Goal: Transaction & Acquisition: Purchase product/service

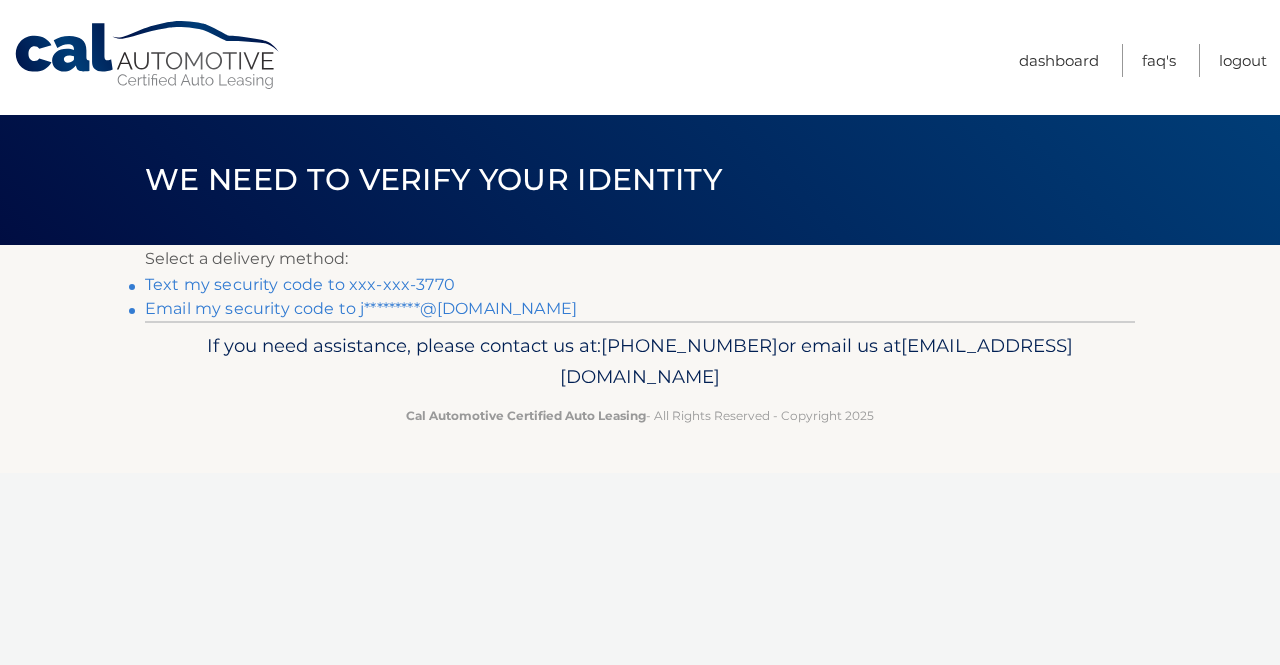
click at [310, 288] on link "Text my security code to xxx-xxx-3770" at bounding box center [300, 284] width 310 height 19
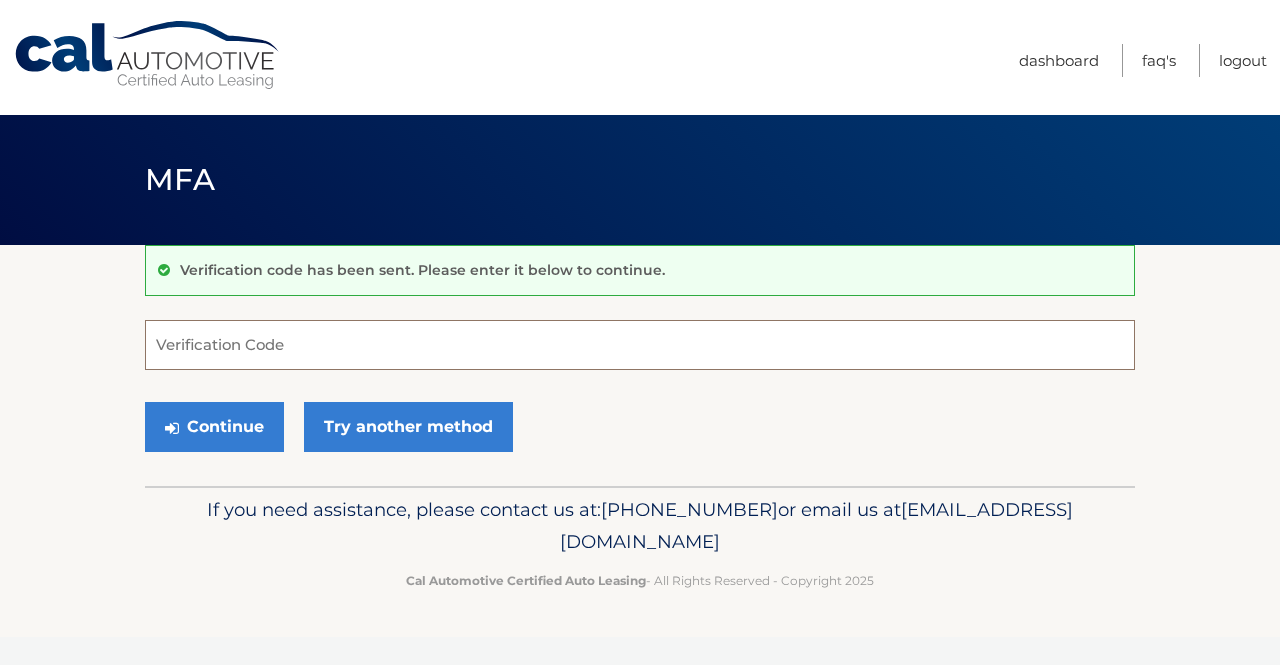
click at [272, 352] on input "Verification Code" at bounding box center [640, 345] width 990 height 50
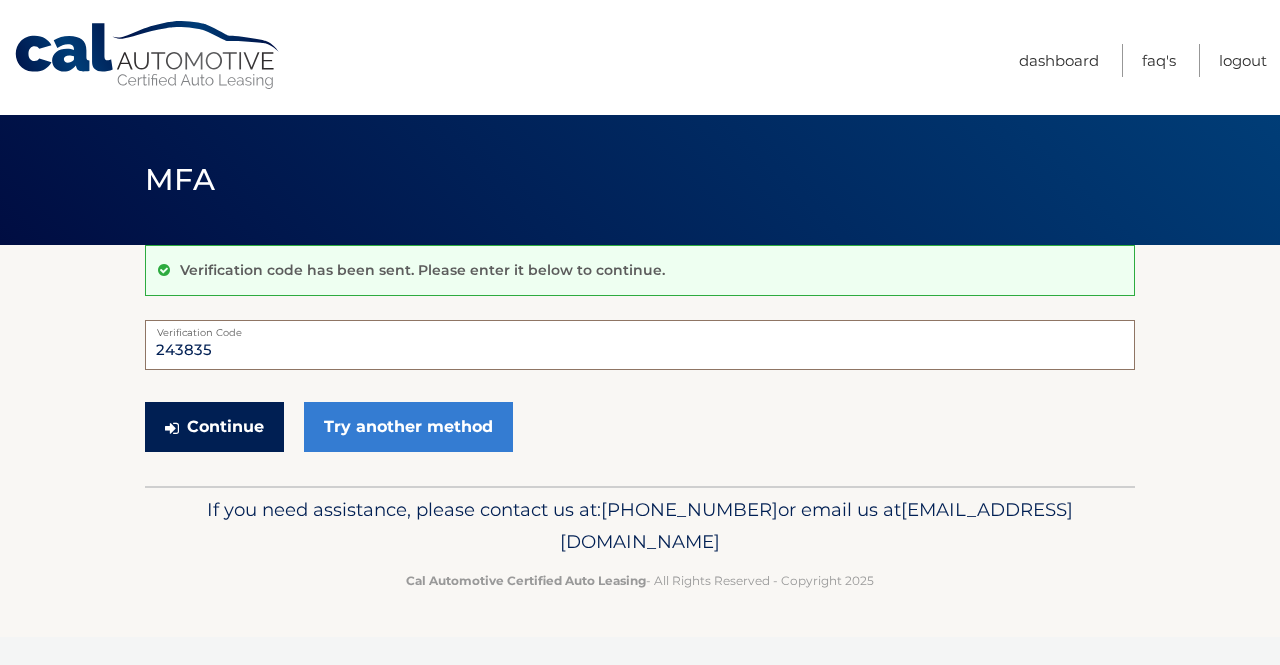
type input "243835"
click at [246, 429] on button "Continue" at bounding box center [214, 427] width 139 height 50
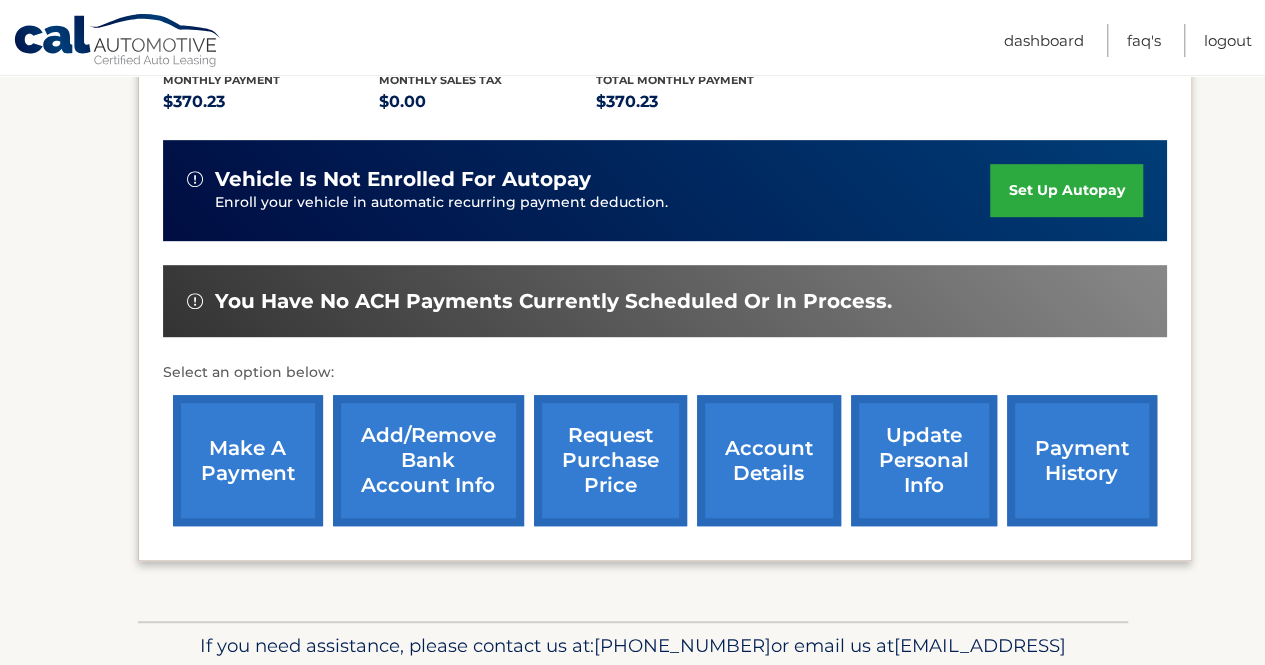
scroll to position [446, 0]
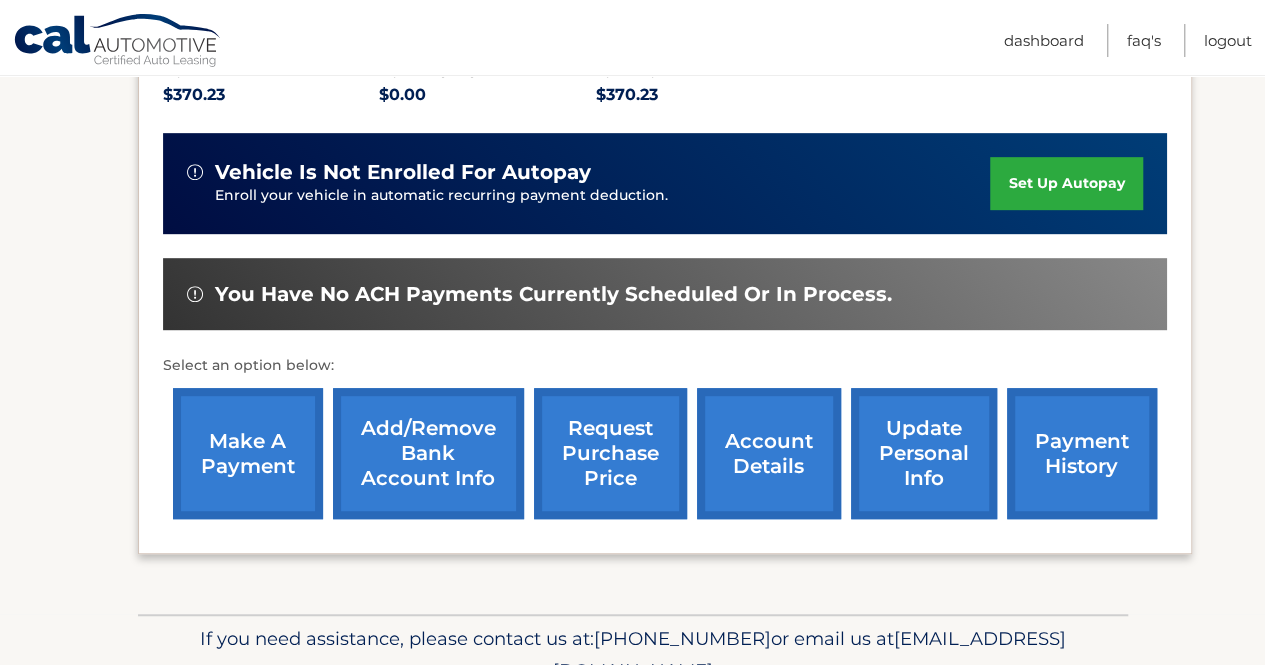
click at [246, 465] on link "make a payment" at bounding box center [248, 453] width 150 height 131
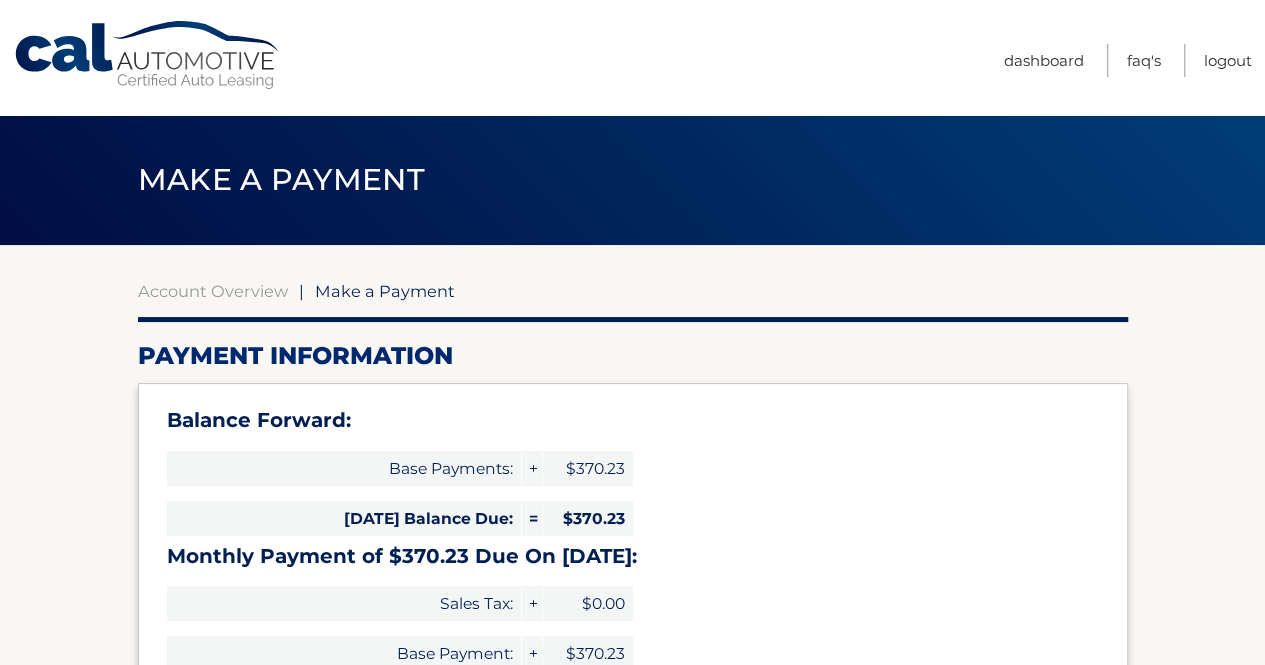
select select "NWM2ZDEzMWItODA3NS00YWI3LTllNzQtYmE2MjRkZDVjYmUw"
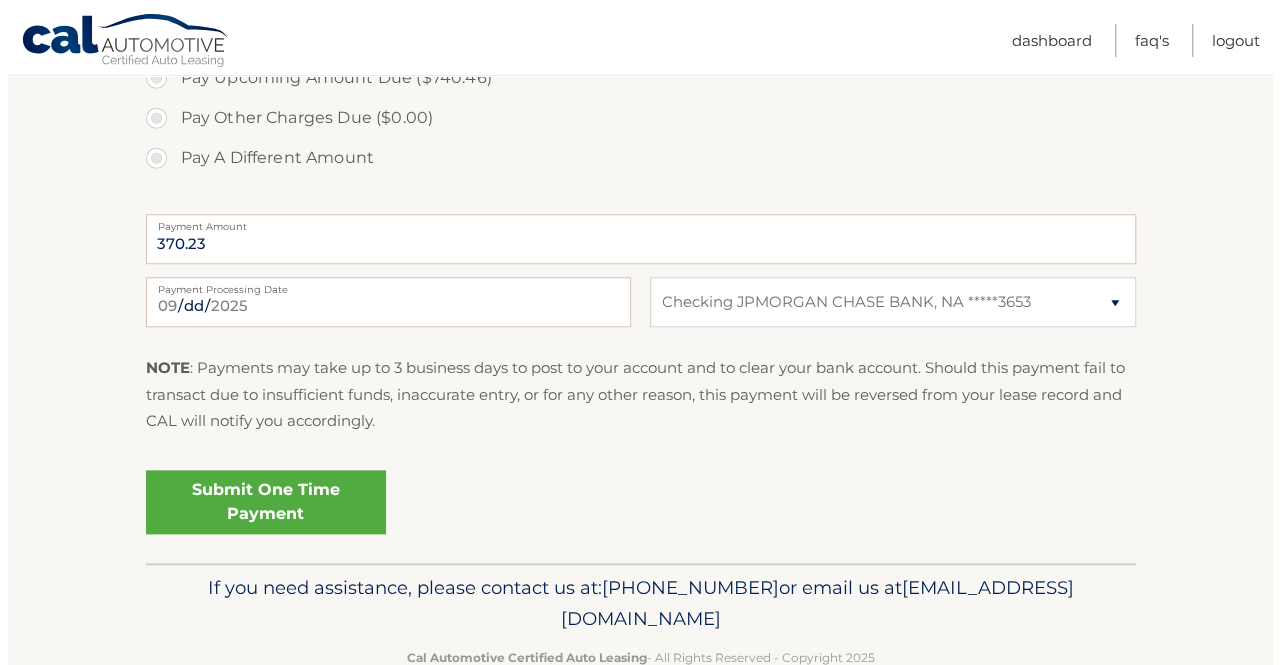
scroll to position [831, 0]
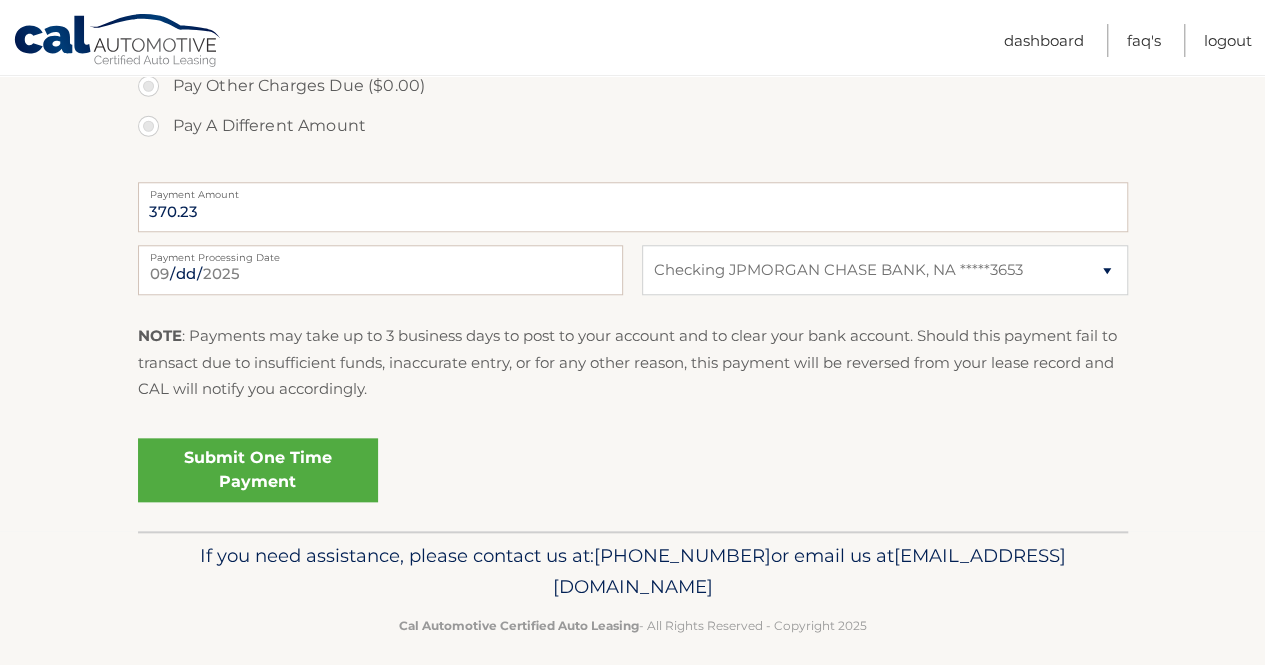
click at [256, 459] on link "Submit One Time Payment" at bounding box center [258, 470] width 240 height 64
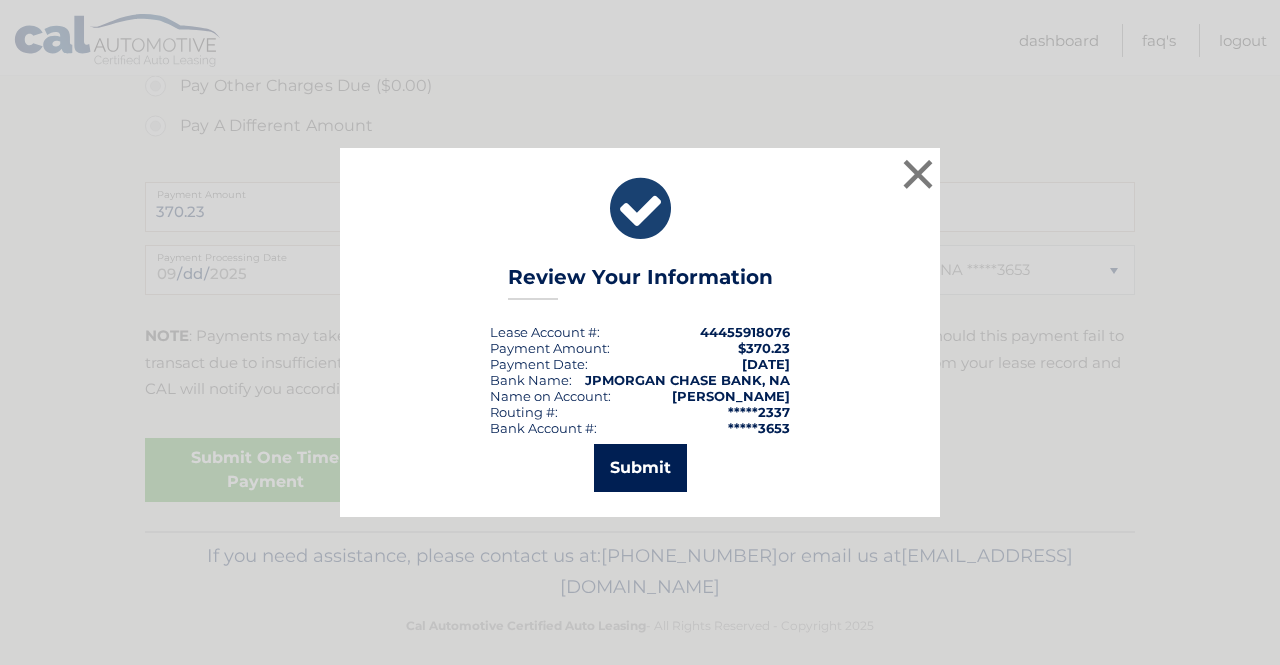
click at [662, 467] on button "Submit" at bounding box center [640, 468] width 93 height 48
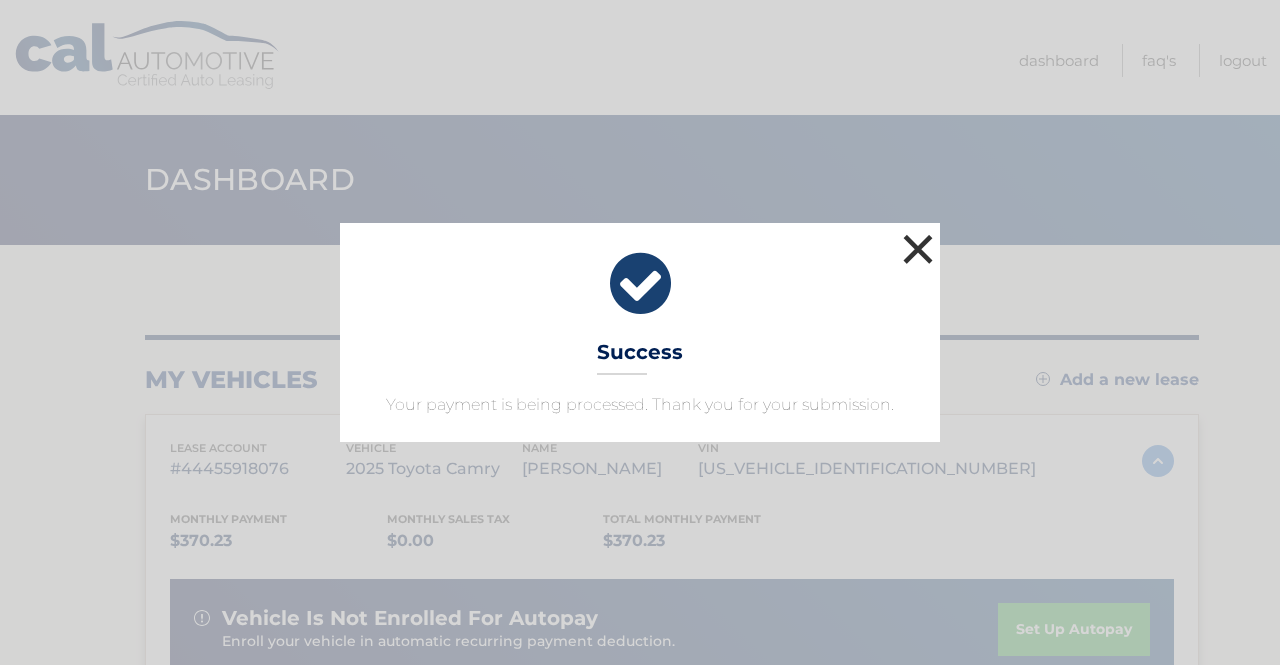
click at [929, 244] on button "×" at bounding box center [918, 249] width 40 height 40
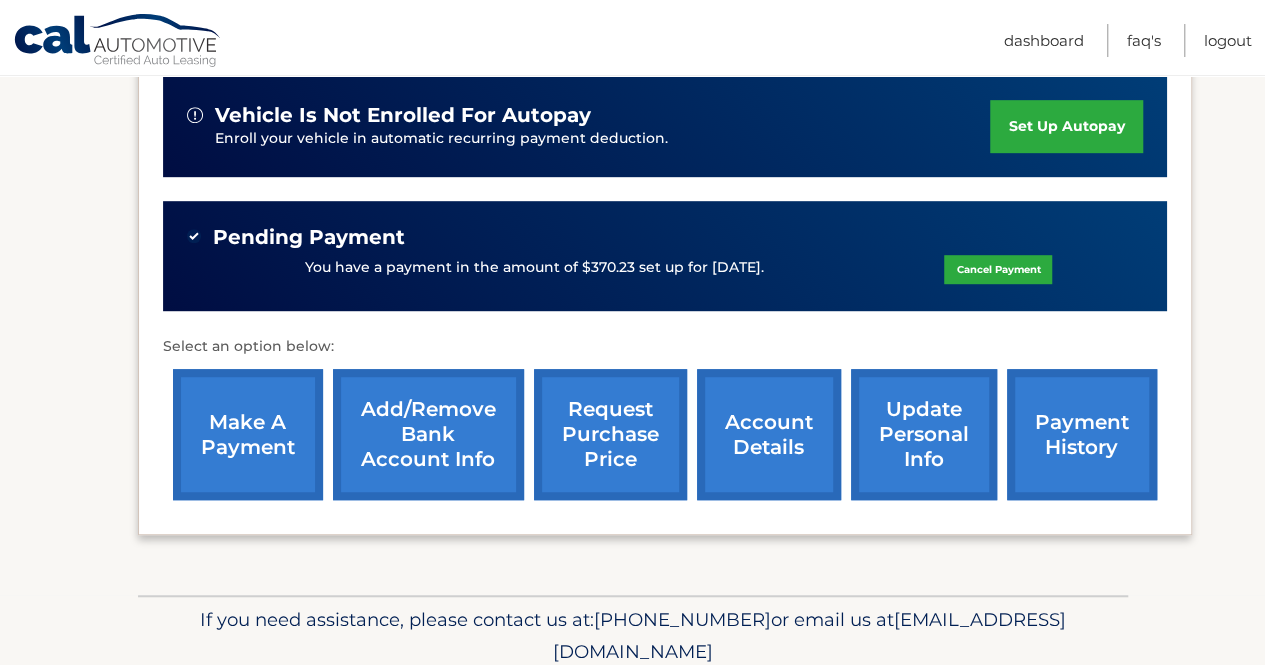
scroll to position [583, 0]
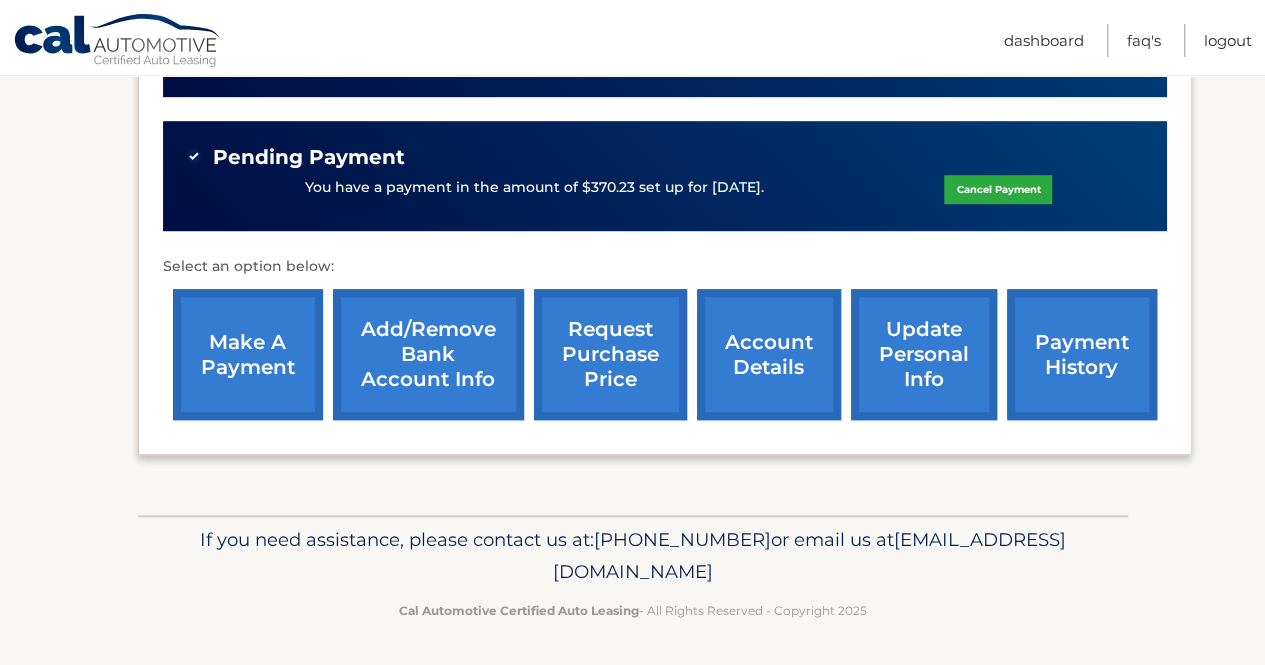
click at [1097, 338] on link "payment history" at bounding box center [1082, 354] width 150 height 131
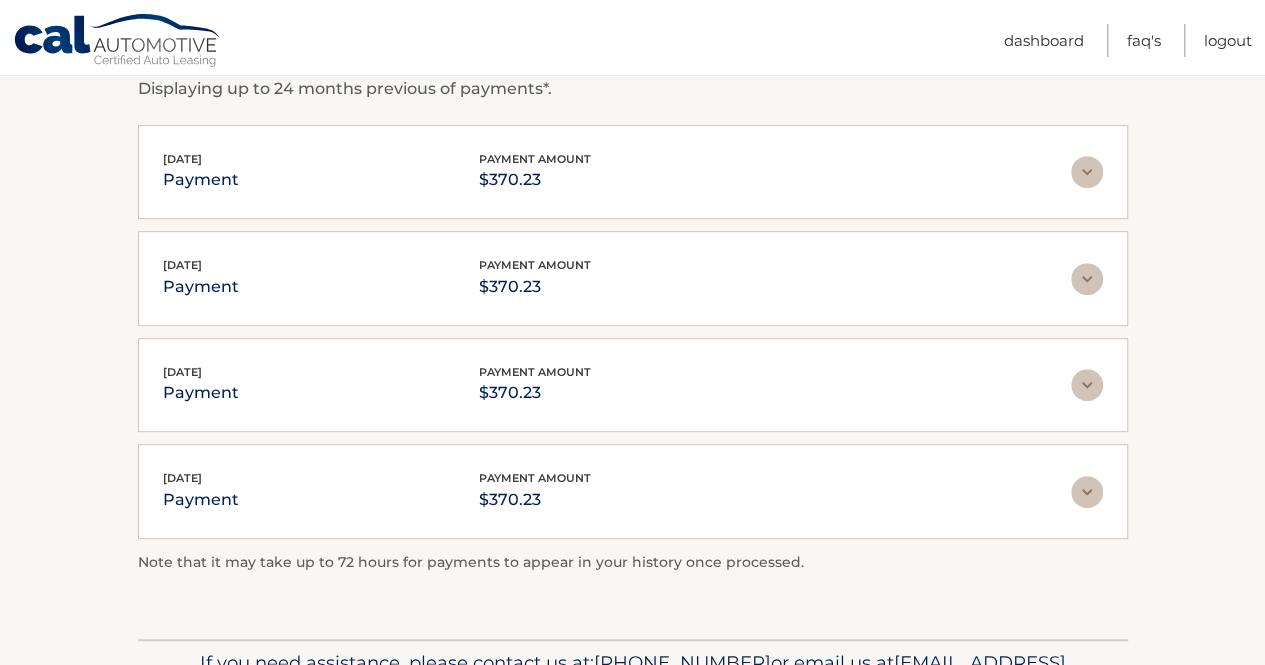
scroll to position [404, 0]
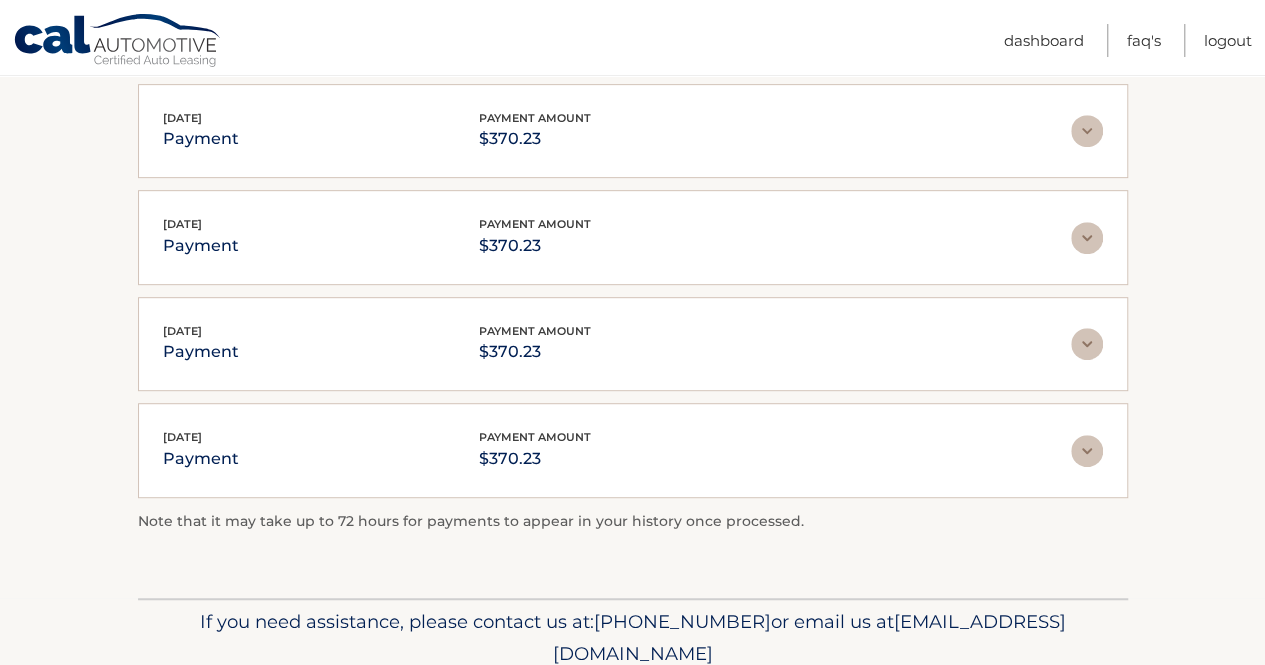
click at [1090, 119] on img at bounding box center [1087, 131] width 32 height 32
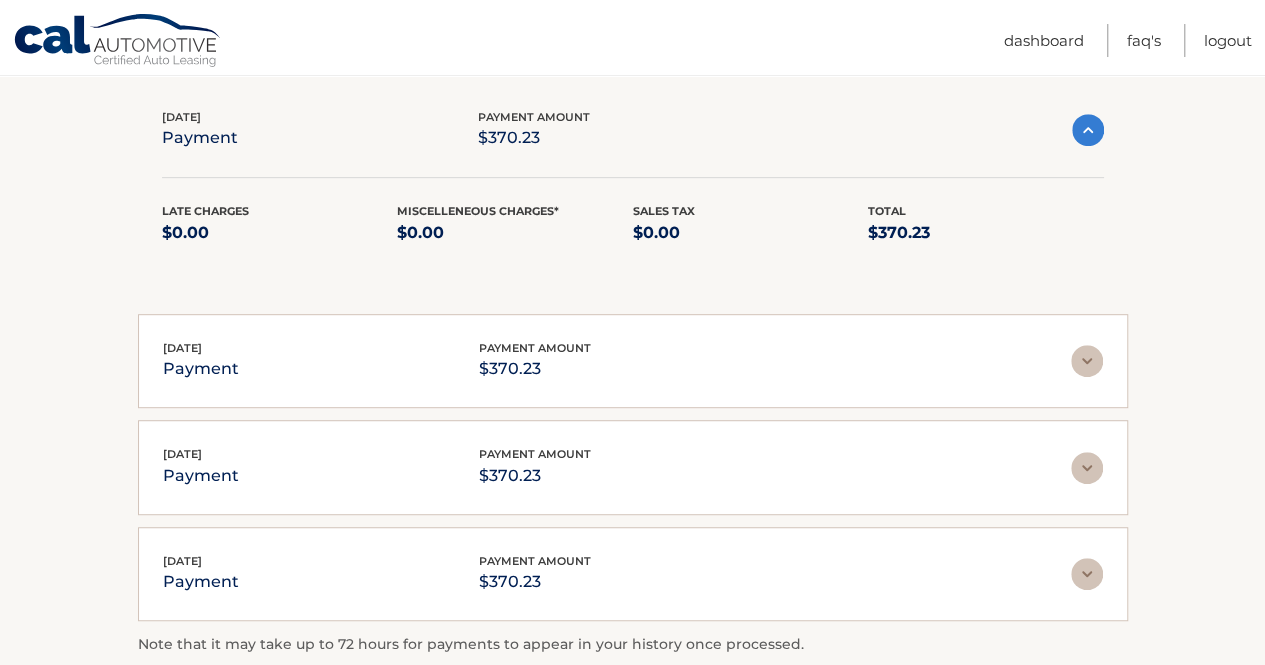
click at [1090, 119] on img at bounding box center [1088, 130] width 32 height 32
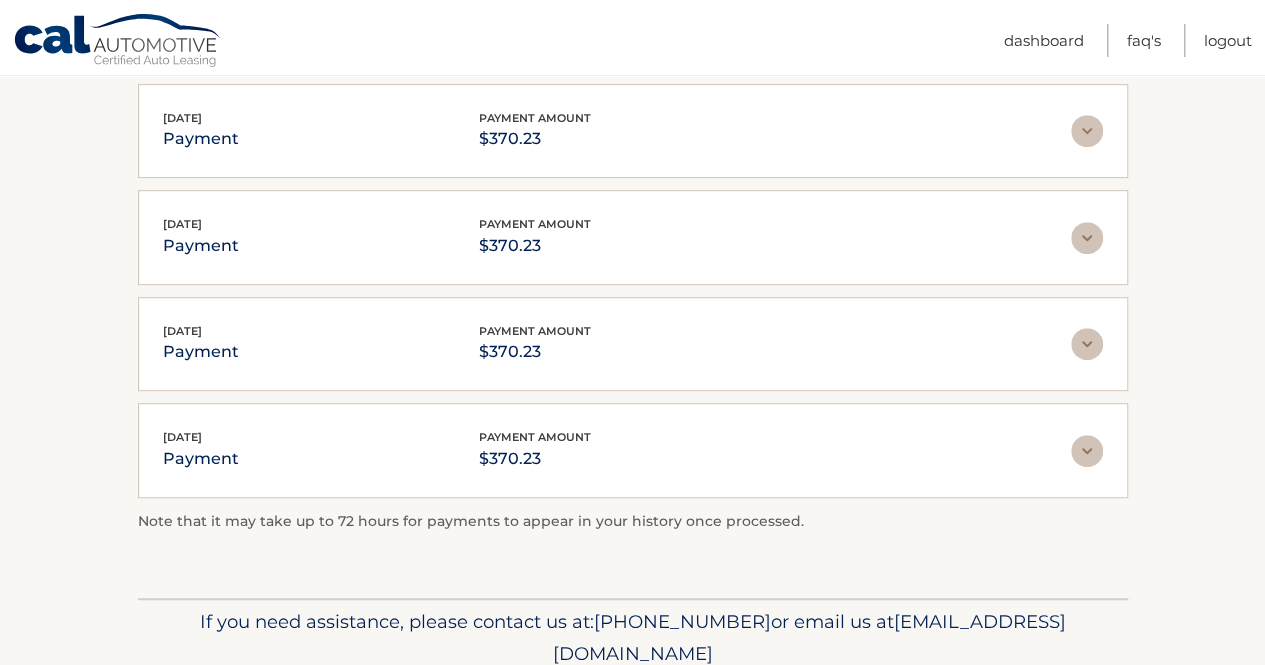
click at [1082, 441] on img at bounding box center [1087, 451] width 32 height 32
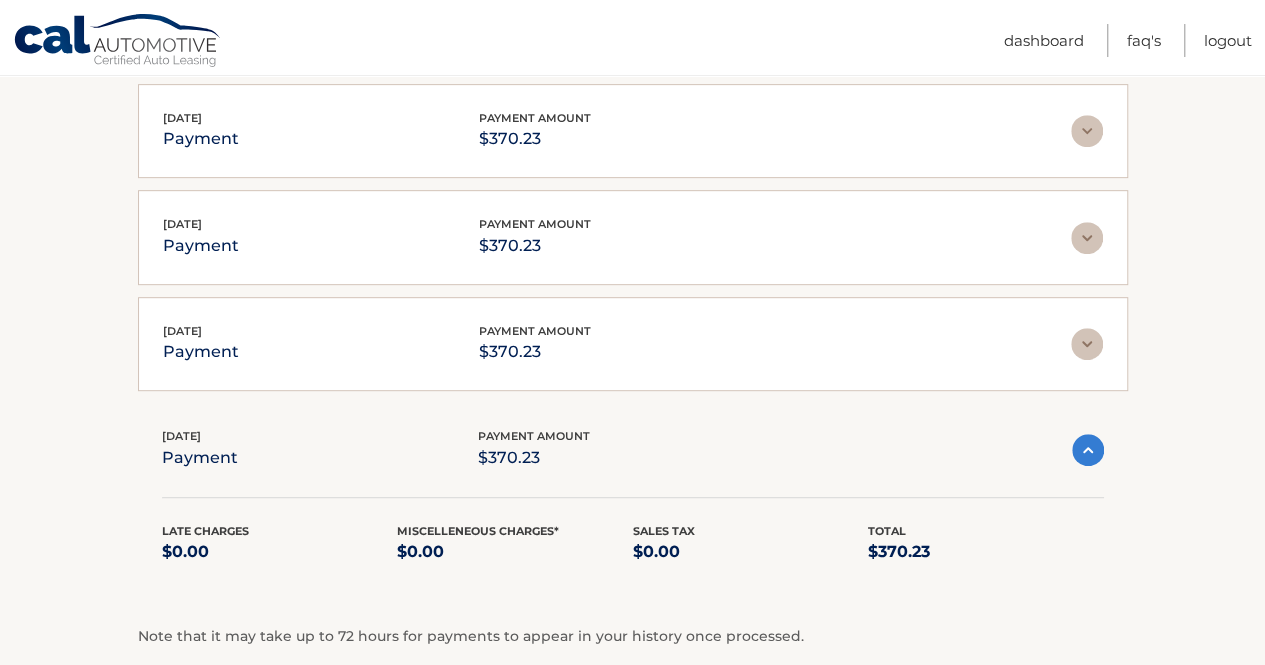
click at [1082, 441] on img at bounding box center [1088, 450] width 32 height 32
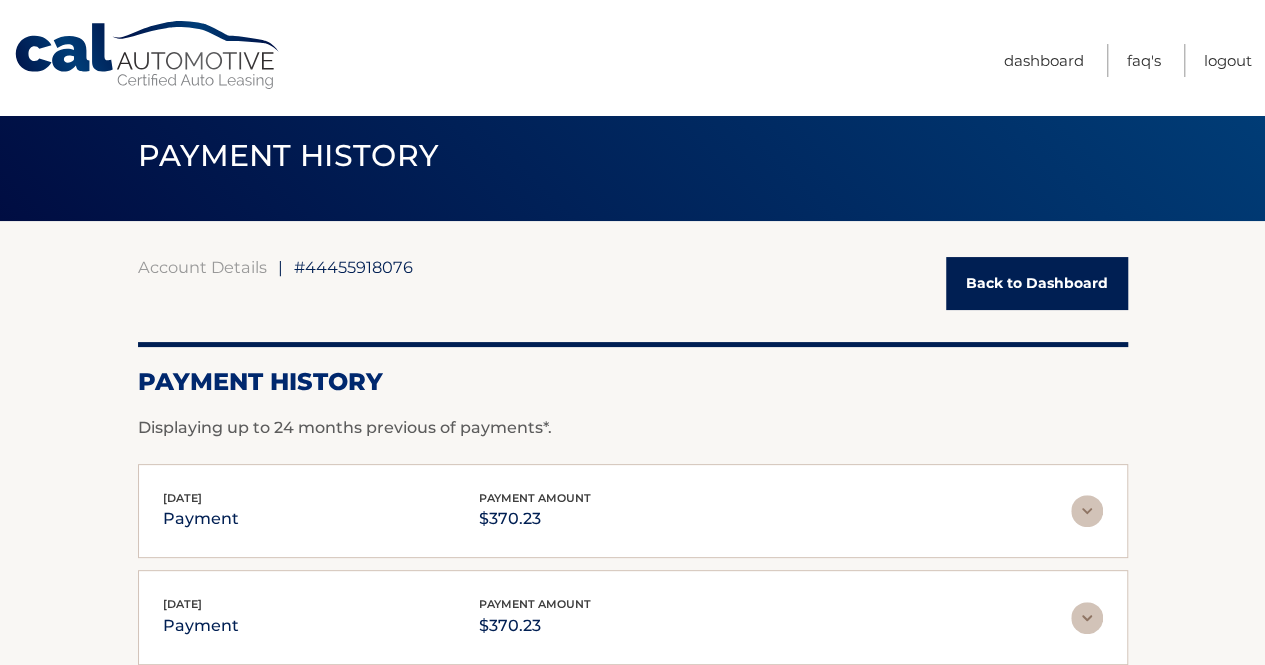
scroll to position [0, 0]
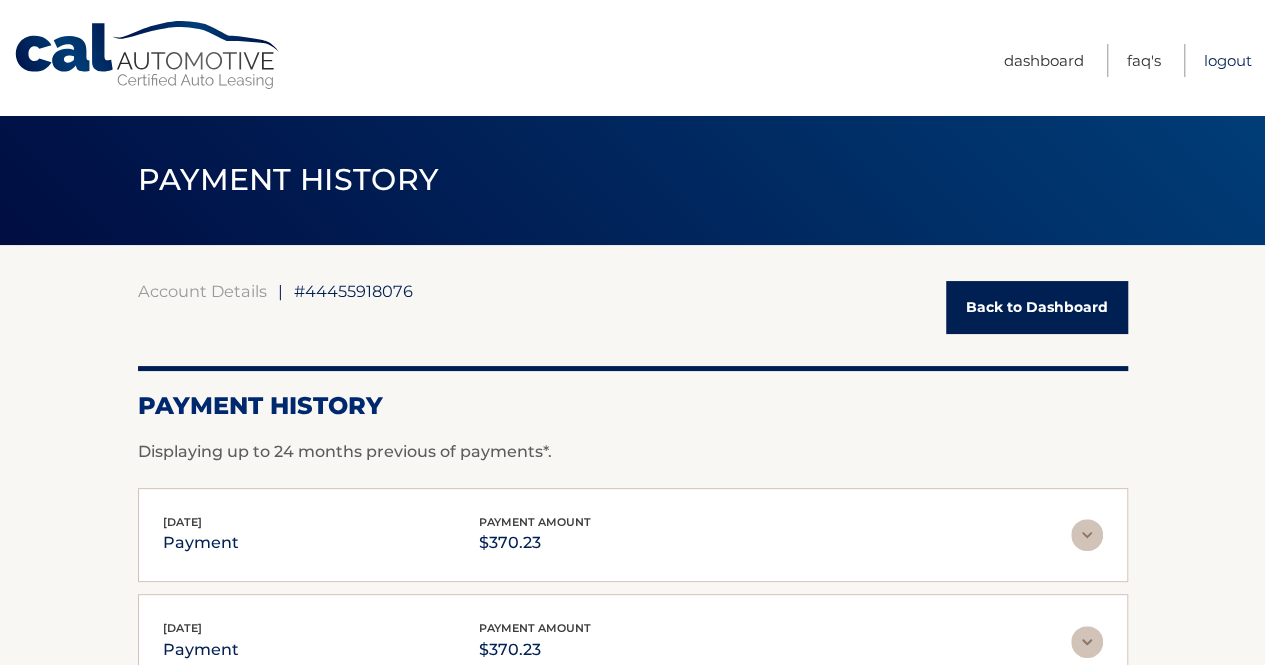
click at [1233, 56] on link "Logout" at bounding box center [1228, 60] width 48 height 33
